Goal: Task Accomplishment & Management: Complete application form

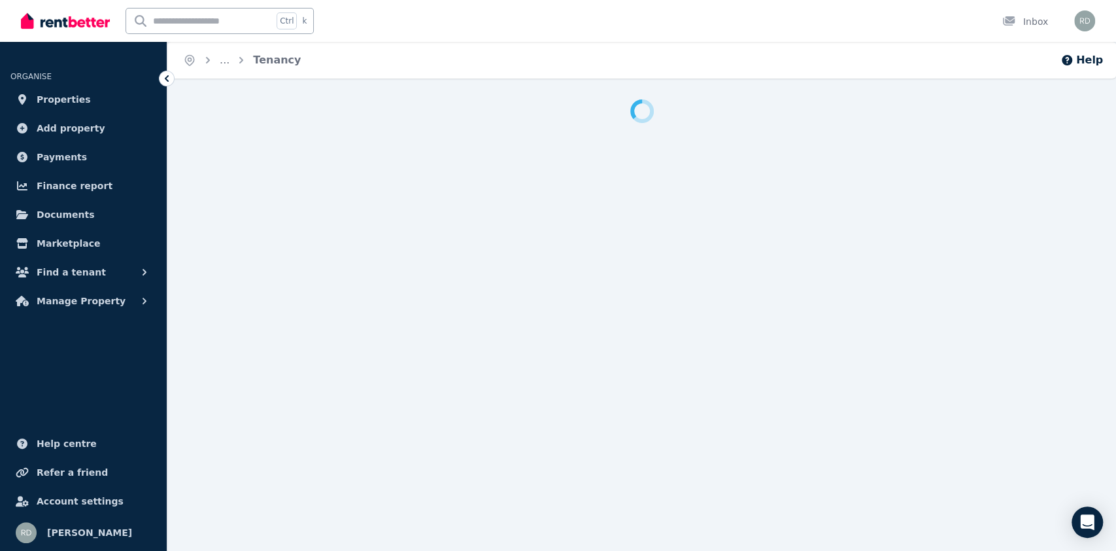
click at [534, 439] on div "Home ... Tenancy Help" at bounding box center [558, 275] width 1116 height 551
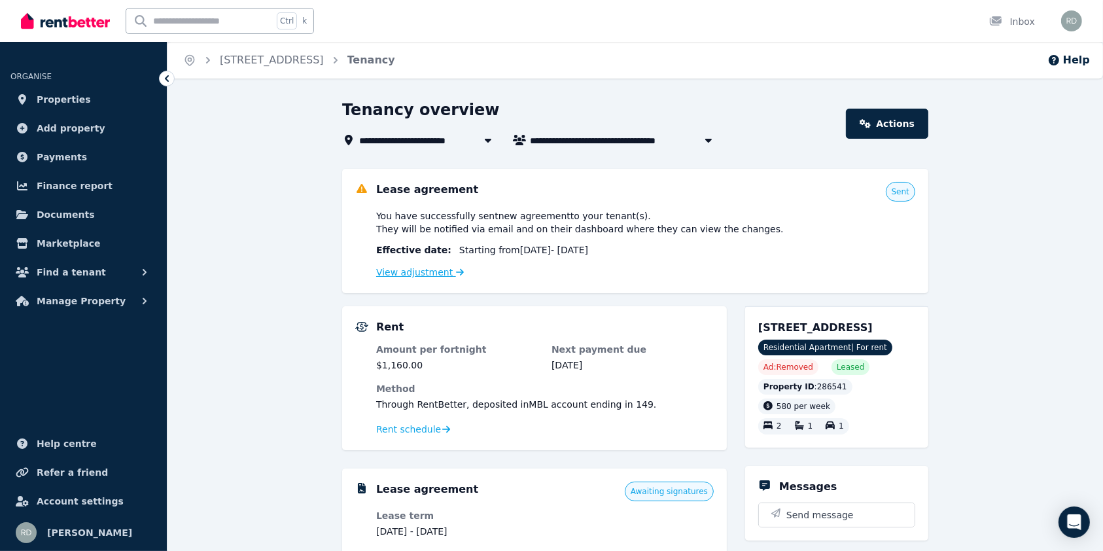
click at [409, 275] on link "View adjustment" at bounding box center [420, 272] width 88 height 10
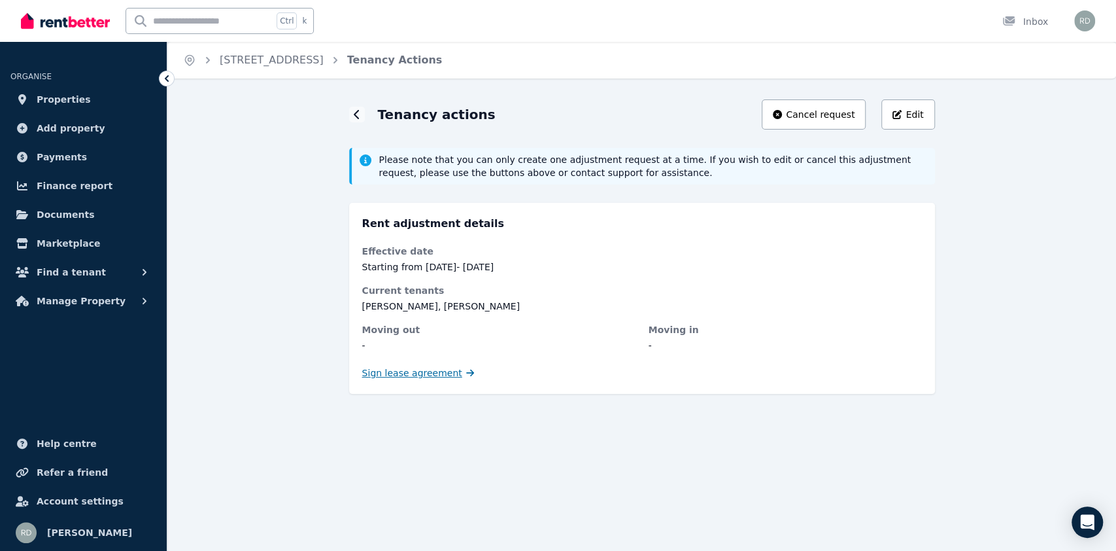
click at [388, 377] on span "Sign lease agreement" at bounding box center [412, 372] width 100 height 13
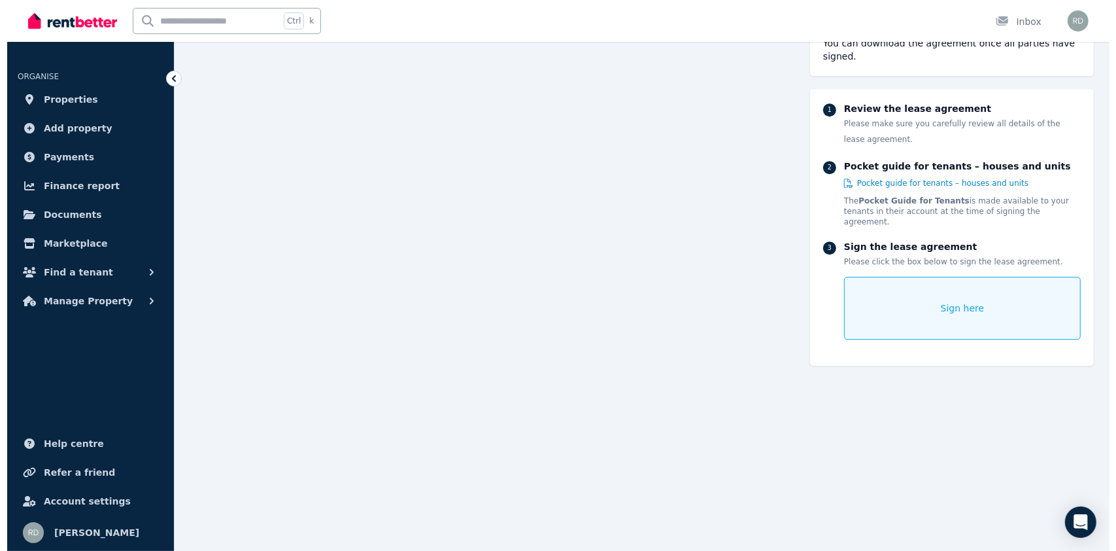
scroll to position [8689, 0]
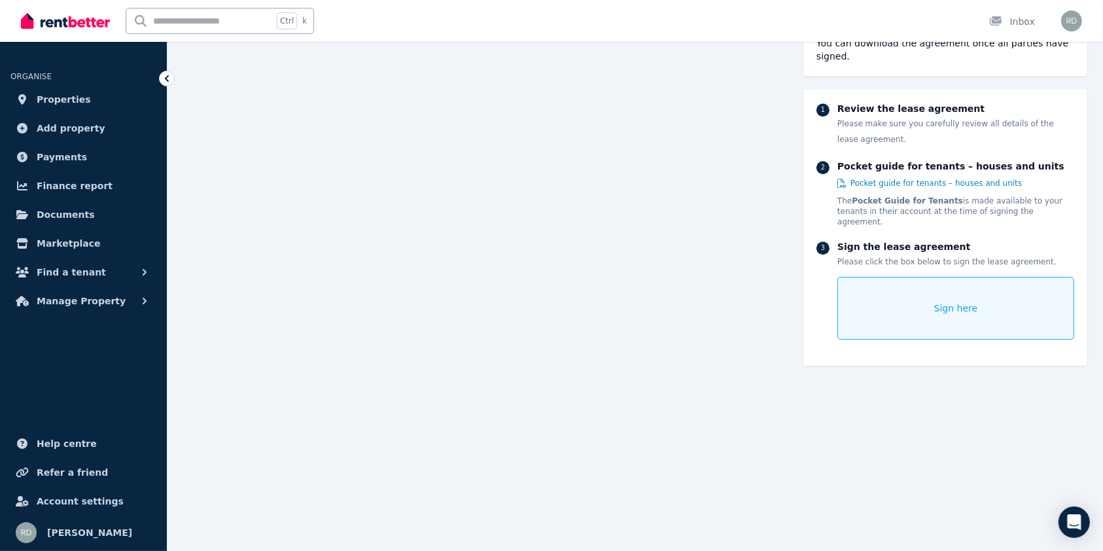
click at [938, 299] on div "Sign here" at bounding box center [955, 308] width 237 height 63
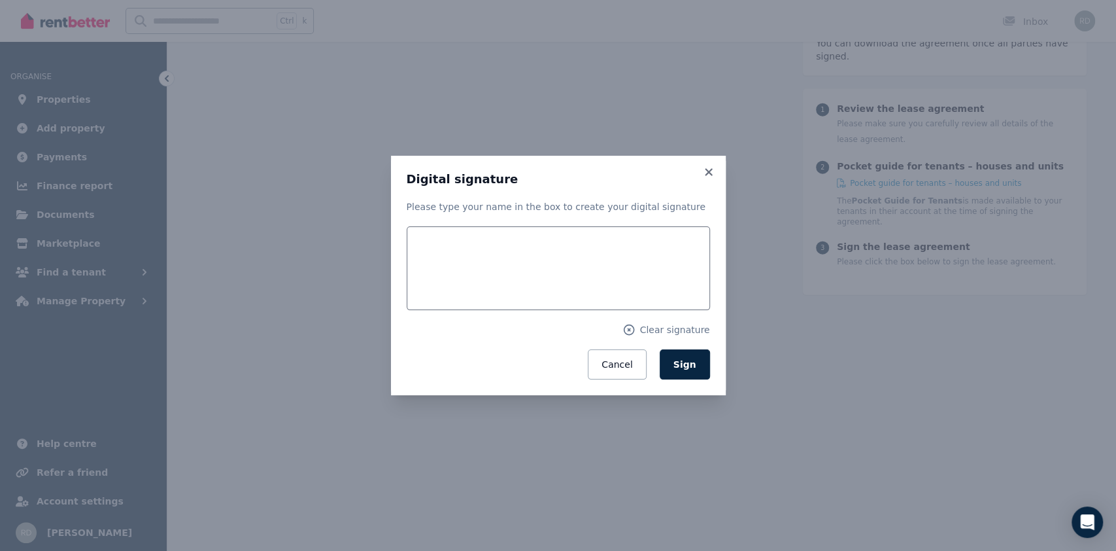
scroll to position [8722, 0]
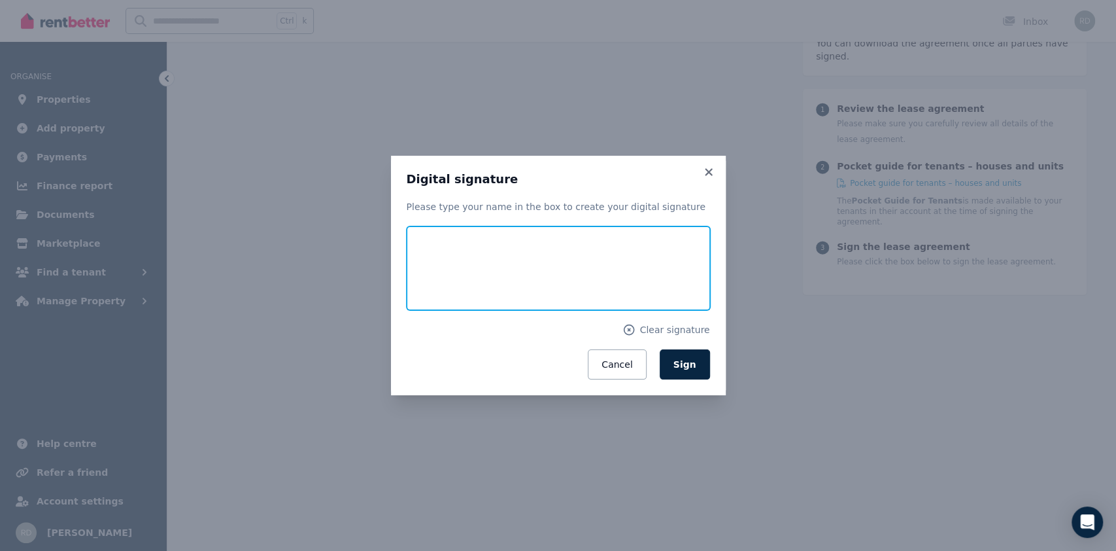
click at [552, 279] on input "text" at bounding box center [558, 268] width 303 height 84
type input "**********"
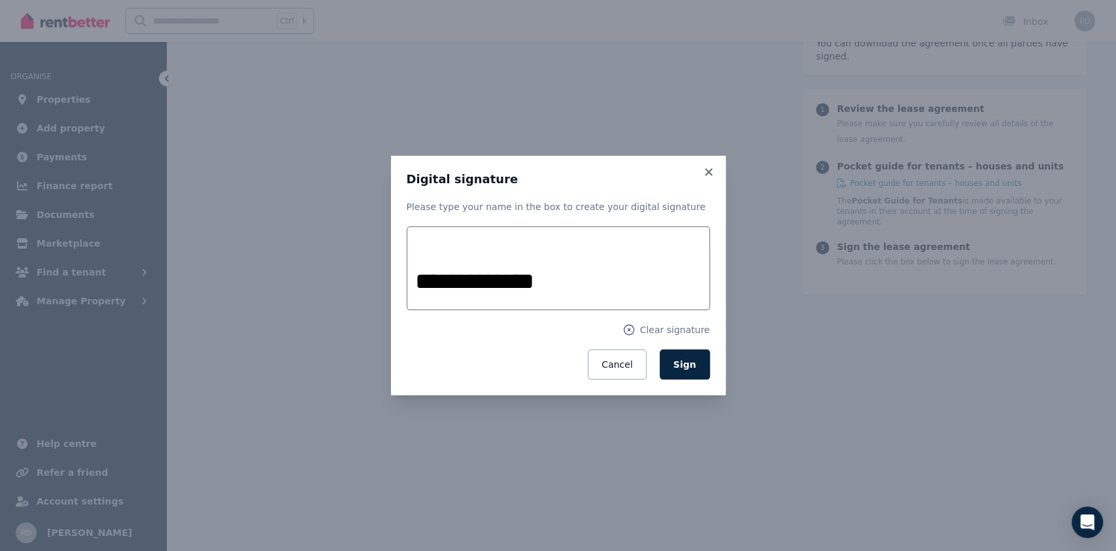
click at [813, 331] on div "**********" at bounding box center [558, 275] width 1116 height 551
click at [676, 368] on button "Sign" at bounding box center [685, 364] width 50 height 30
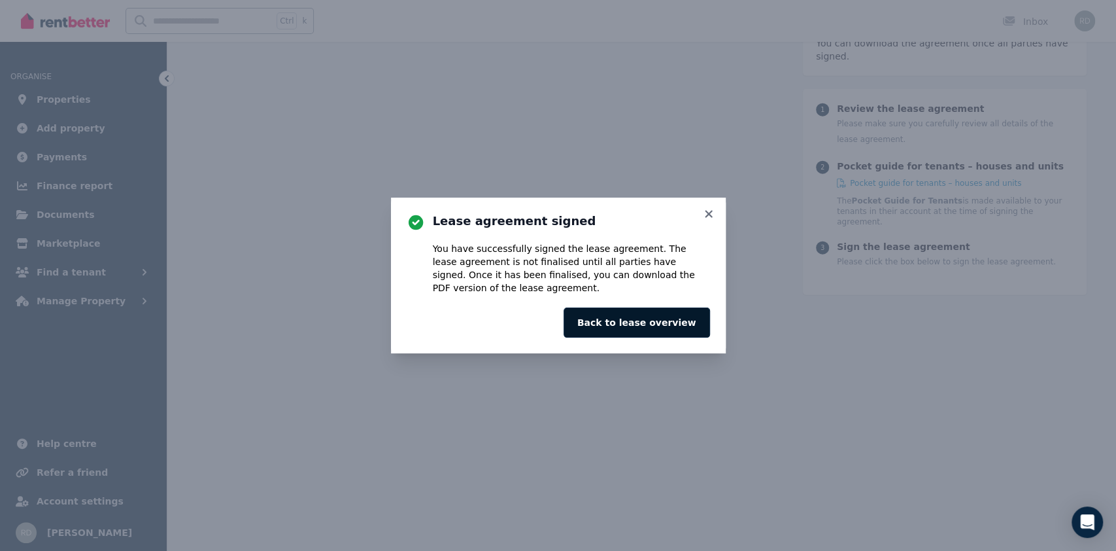
click at [664, 320] on button "Back to lease overview" at bounding box center [637, 322] width 146 height 30
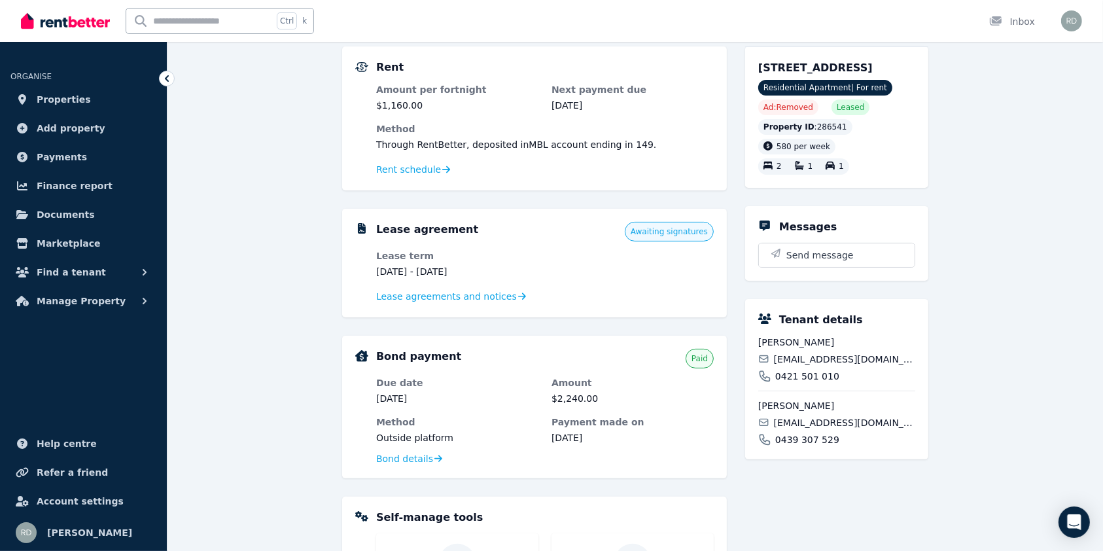
scroll to position [261, 0]
click at [435, 294] on span "Lease agreements and notices" at bounding box center [446, 294] width 141 height 13
